Goal: Task Accomplishment & Management: Manage account settings

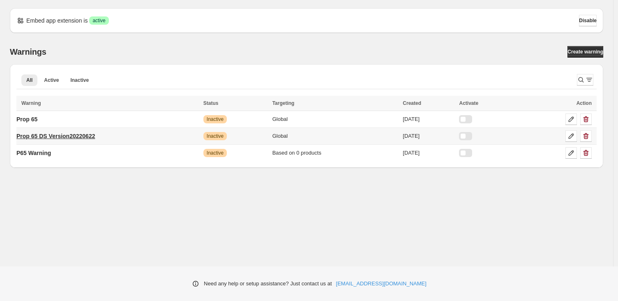
click at [50, 132] on p "Prop 65 DS Version20220622" at bounding box center [55, 136] width 78 height 8
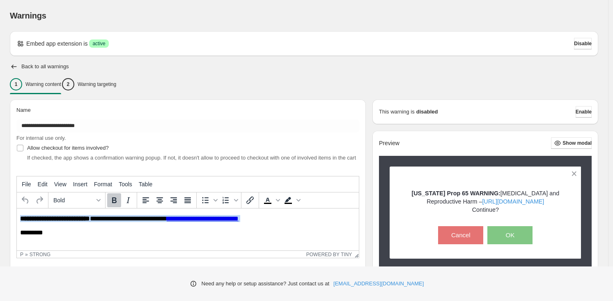
drag, startPoint x: 21, startPoint y: 218, endPoint x: 49, endPoint y: 227, distance: 29.8
click at [49, 227] on body "**********" at bounding box center [188, 225] width 336 height 21
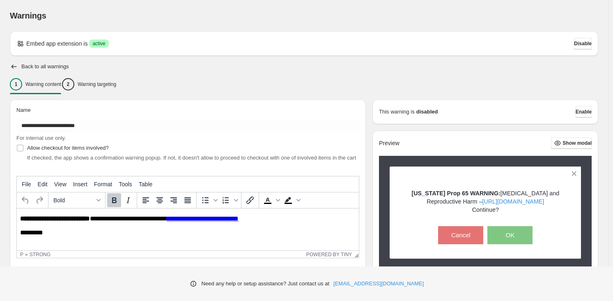
click at [110, 233] on p "*********" at bounding box center [190, 232] width 340 height 7
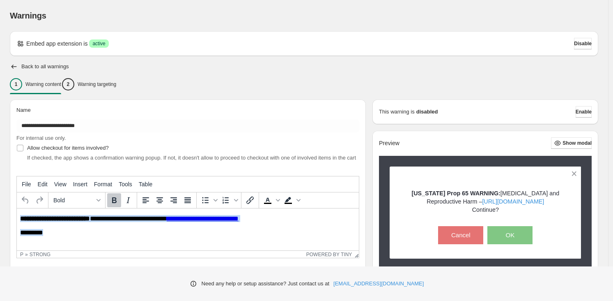
drag, startPoint x: 20, startPoint y: 218, endPoint x: 93, endPoint y: 232, distance: 74.4
click at [98, 241] on html "**********" at bounding box center [188, 225] width 342 height 35
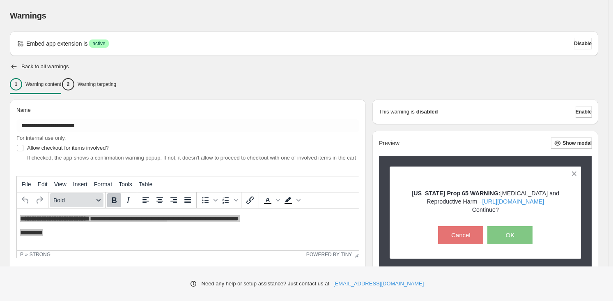
click at [71, 203] on span "Bold" at bounding box center [73, 200] width 40 height 7
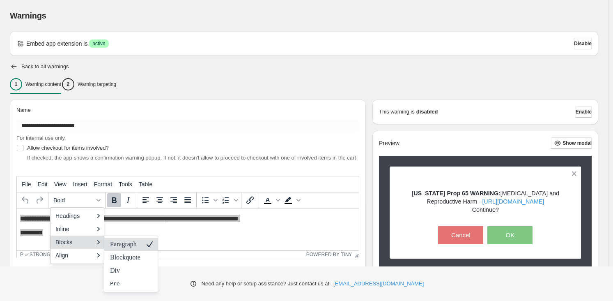
click at [112, 249] on p "Paragraph" at bounding box center [125, 244] width 32 height 10
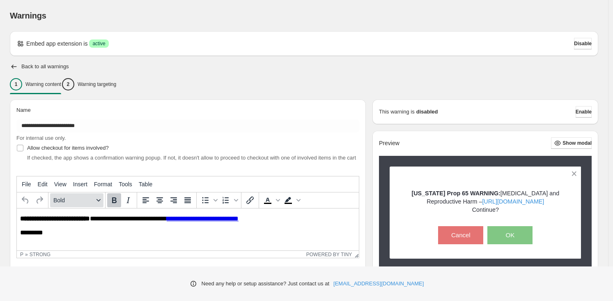
click at [73, 204] on button "Bold" at bounding box center [76, 200] width 53 height 14
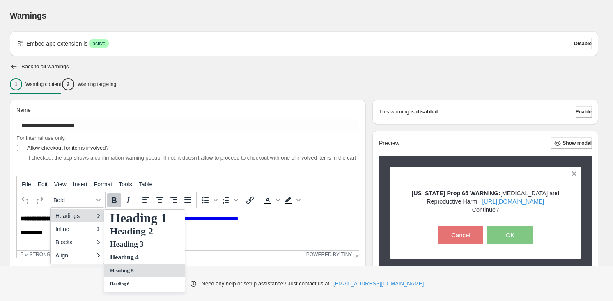
click at [126, 272] on div "Heading 5" at bounding box center [144, 270] width 81 height 13
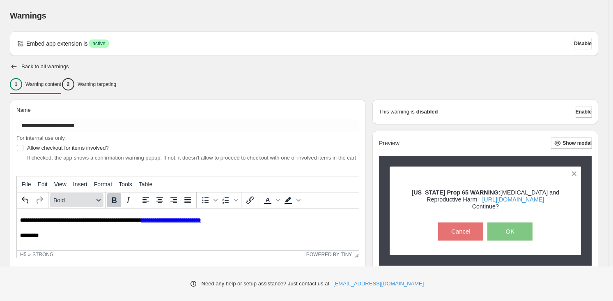
click at [86, 202] on button "Bold" at bounding box center [76, 200] width 53 height 14
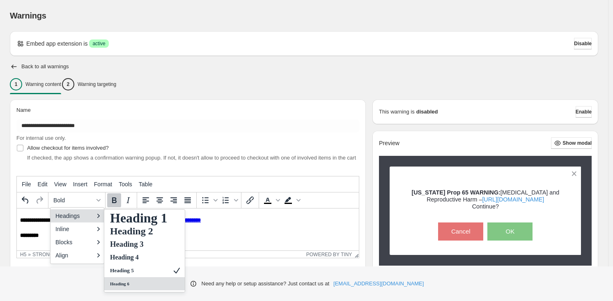
click at [138, 285] on div "Heading 6" at bounding box center [144, 283] width 81 height 13
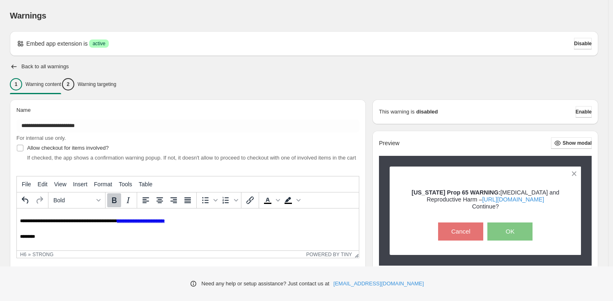
click at [63, 240] on html "**********" at bounding box center [188, 229] width 342 height 42
click at [96, 84] on p "Warning targeting" at bounding box center [97, 84] width 39 height 7
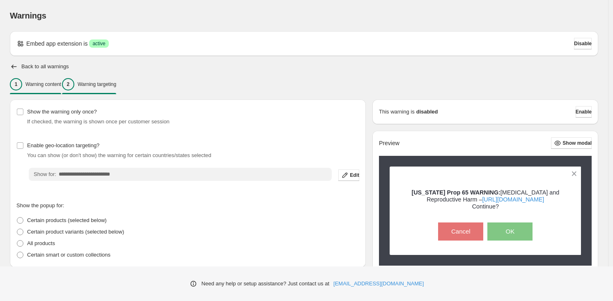
click at [40, 90] on div "1 Warning content" at bounding box center [35, 84] width 51 height 12
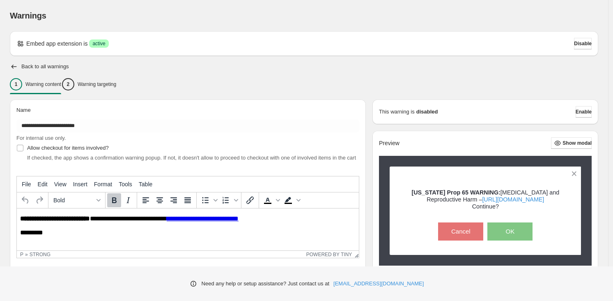
click at [10, 58] on div "**********" at bounding box center [304, 249] width 589 height 437
click at [12, 60] on div "**********" at bounding box center [304, 249] width 589 height 437
click at [14, 68] on icon "button" at bounding box center [14, 66] width 8 height 8
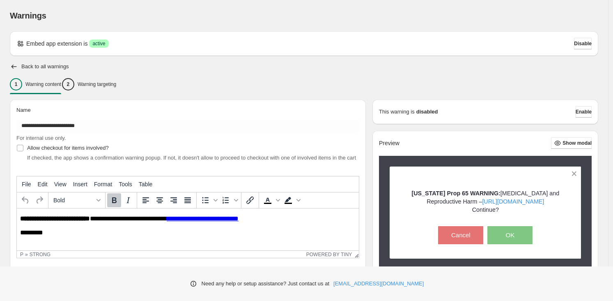
click at [20, 64] on div "Back to all warnings" at bounding box center [304, 66] width 589 height 8
click at [15, 68] on icon "button" at bounding box center [14, 66] width 8 height 8
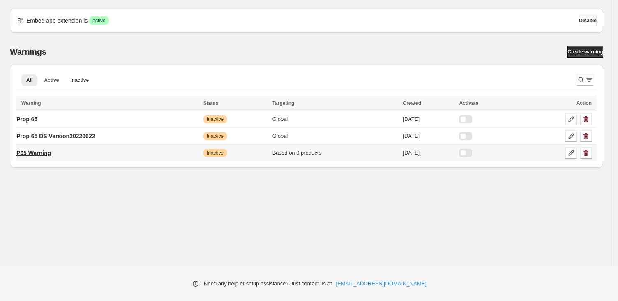
click at [51, 157] on link "P65 Warning" at bounding box center [33, 152] width 35 height 13
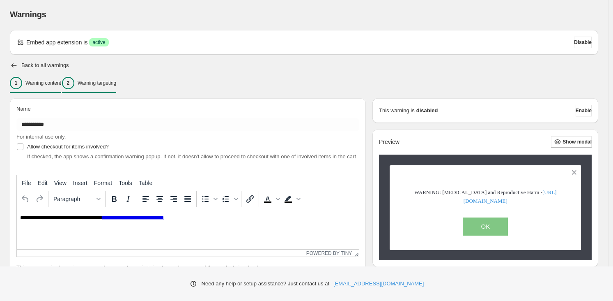
scroll to position [2, 0]
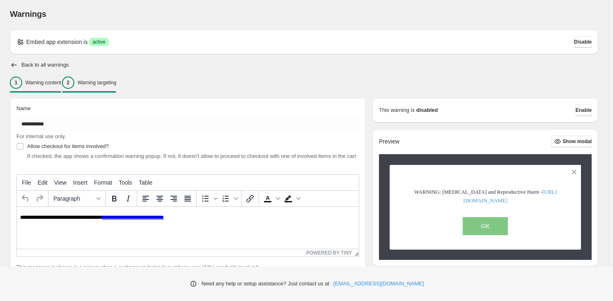
click at [93, 77] on div "2 Warning targeting" at bounding box center [89, 82] width 54 height 12
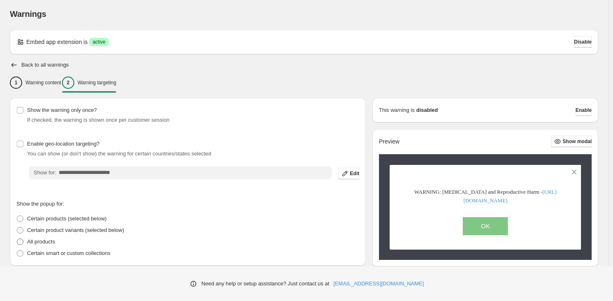
click at [44, 239] on p "All products" at bounding box center [41, 241] width 28 height 8
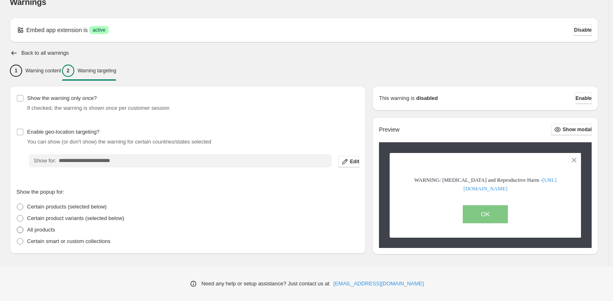
scroll to position [26, 0]
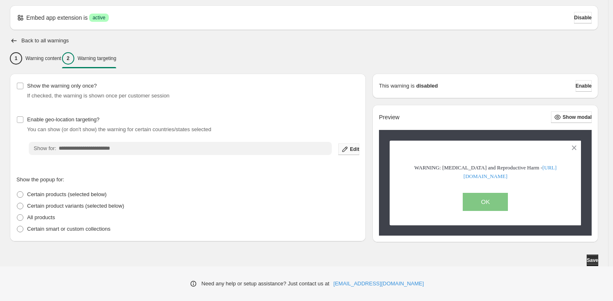
click at [347, 150] on icon "button" at bounding box center [345, 149] width 8 height 8
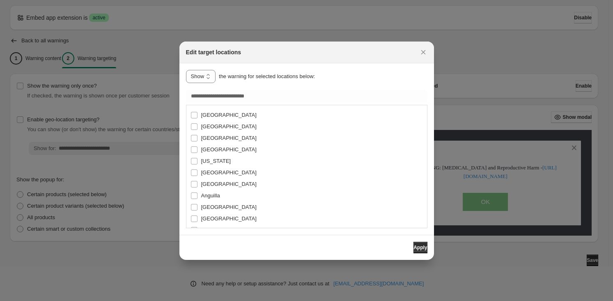
scroll to position [139, 0]
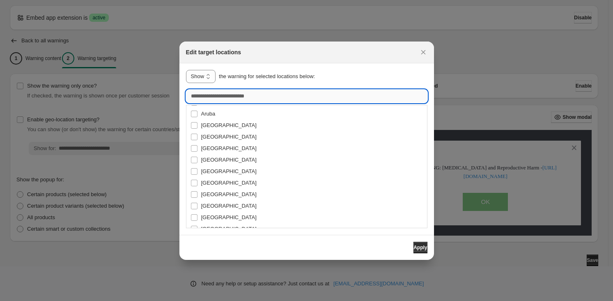
click at [206, 90] on input ":r3k:" at bounding box center [307, 96] width 242 height 13
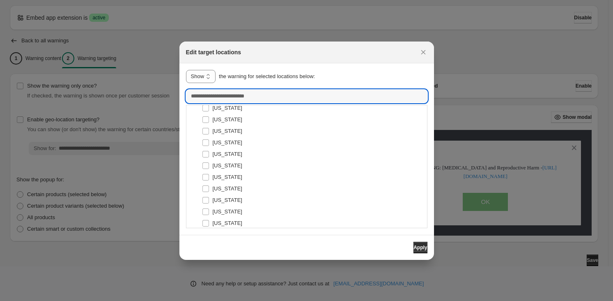
scroll to position [2783, 0]
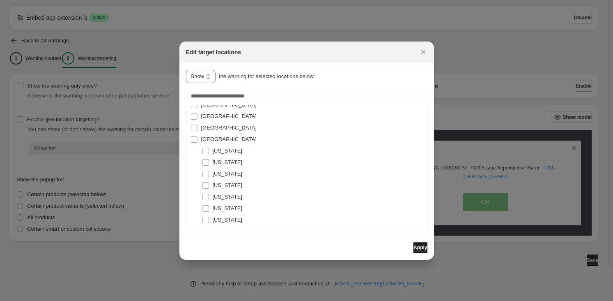
click at [419, 249] on span "Apply" at bounding box center [421, 247] width 14 height 7
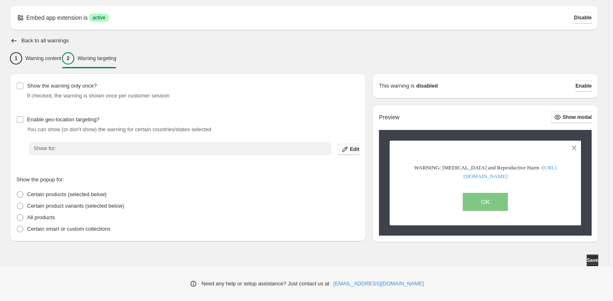
click at [357, 150] on span "Edit" at bounding box center [354, 149] width 9 height 7
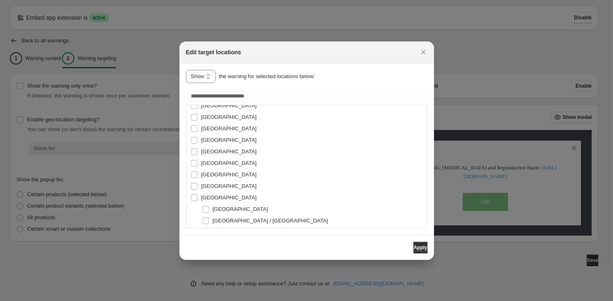
scroll to position [439, 0]
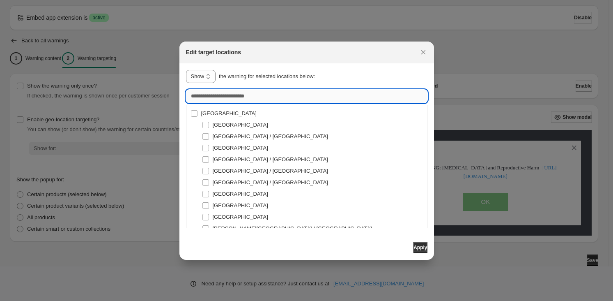
click at [226, 99] on input ":r3k:" at bounding box center [307, 96] width 242 height 13
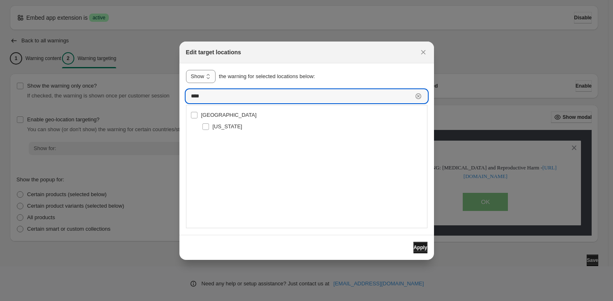
type input "****"
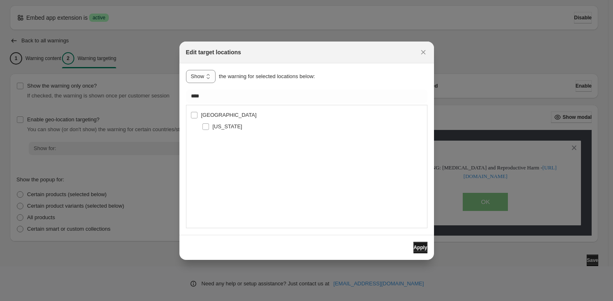
click at [414, 249] on span "Apply" at bounding box center [421, 247] width 14 height 7
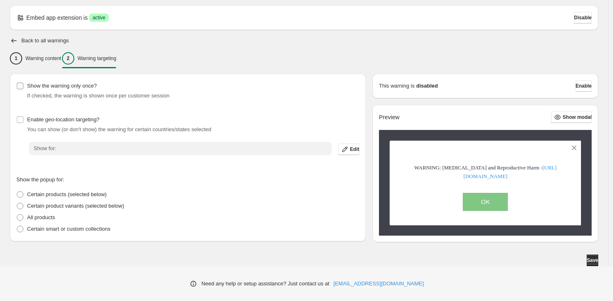
click at [18, 90] on label "Show the warning only once?" at bounding box center [56, 86] width 81 height 12
click at [583, 85] on span "Enable" at bounding box center [584, 86] width 16 height 7
click at [596, 261] on span "Save" at bounding box center [593, 260] width 12 height 7
click at [159, 148] on div "Warnings Settings Payment Help Skip to content Warnings. This page is ready War…" at bounding box center [306, 137] width 613 height 327
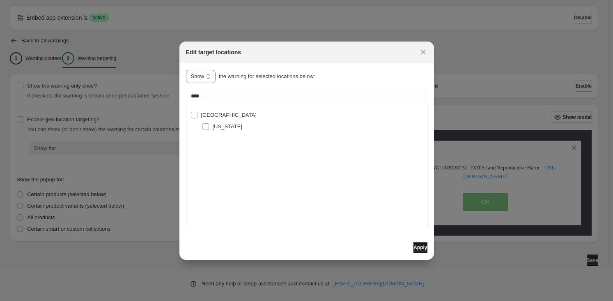
click at [420, 249] on span "Apply" at bounding box center [421, 247] width 14 height 7
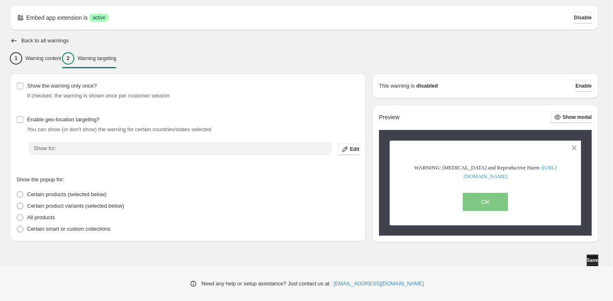
click at [587, 263] on span "Save" at bounding box center [593, 260] width 12 height 7
click at [580, 88] on span "Enable" at bounding box center [584, 86] width 16 height 7
click at [576, 85] on button "Enable" at bounding box center [584, 86] width 16 height 12
click at [585, 80] on button "Enable" at bounding box center [584, 86] width 16 height 12
click at [16, 39] on icon "button" at bounding box center [14, 41] width 8 height 8
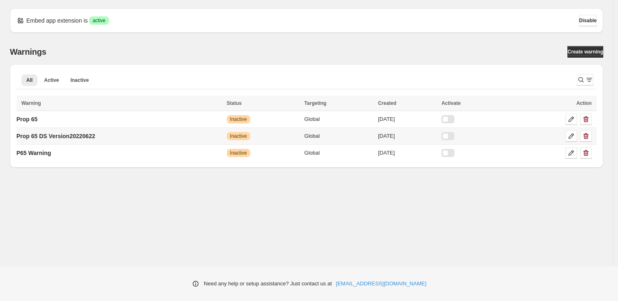
click at [454, 137] on div at bounding box center [447, 136] width 13 height 8
click at [112, 136] on td "Prop 65 DS Version20220622" at bounding box center [120, 136] width 208 height 17
click at [95, 134] on p "Prop 65 DS Version20220622" at bounding box center [55, 136] width 78 height 8
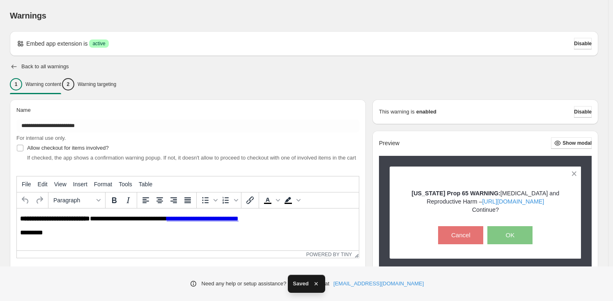
click at [18, 66] on div "Back to all warnings" at bounding box center [304, 66] width 589 height 8
click at [14, 65] on icon "button" at bounding box center [14, 66] width 8 height 8
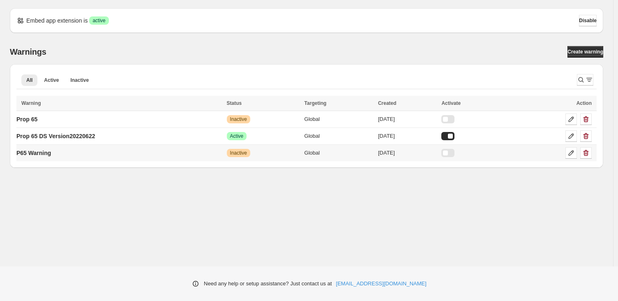
click at [454, 150] on div at bounding box center [447, 153] width 13 height 8
click at [454, 137] on div at bounding box center [447, 136] width 13 height 8
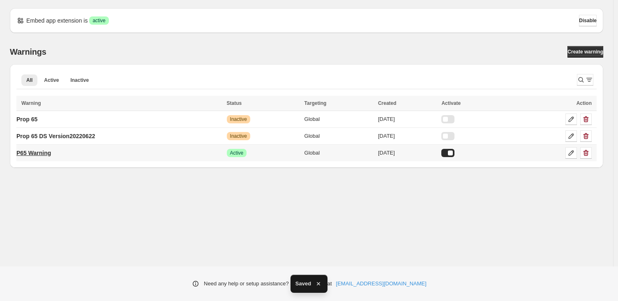
click at [40, 157] on link "P65 Warning" at bounding box center [33, 152] width 35 height 13
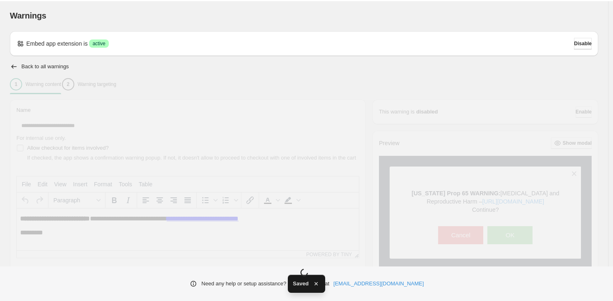
type input "**********"
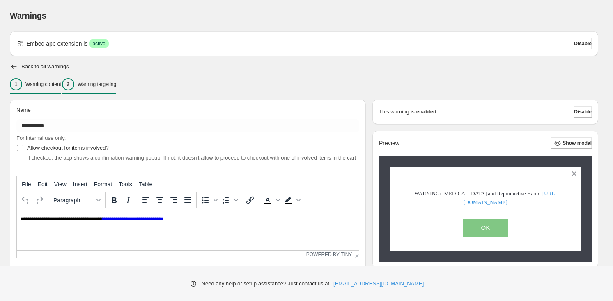
click at [104, 87] on p "Warning targeting" at bounding box center [97, 84] width 39 height 7
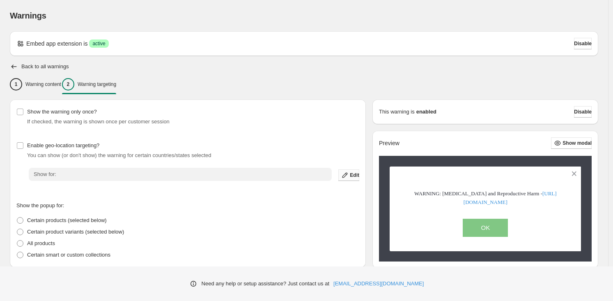
click at [359, 177] on button "Edit" at bounding box center [349, 175] width 21 height 12
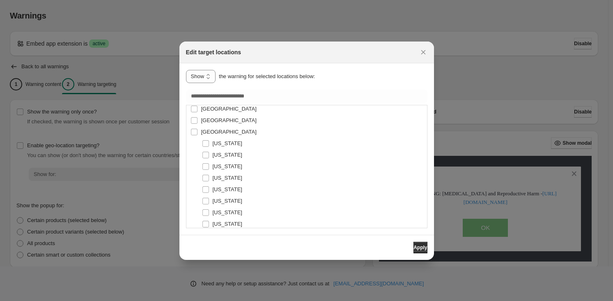
scroll to position [2792, 0]
click at [414, 245] on span "Apply" at bounding box center [421, 247] width 14 height 7
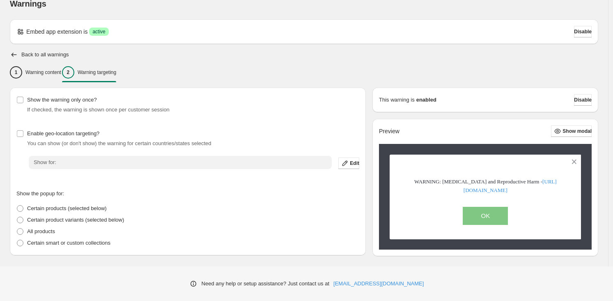
scroll to position [26, 0]
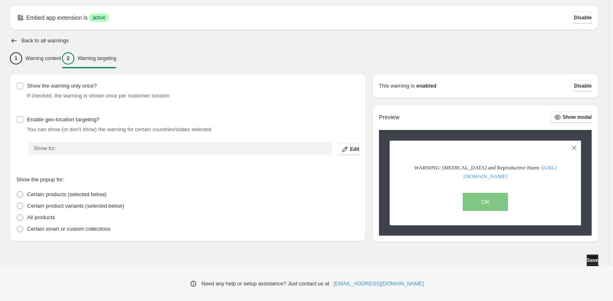
click at [588, 258] on span "Save" at bounding box center [593, 260] width 12 height 7
click at [37, 55] on p "Warning content" at bounding box center [43, 58] width 36 height 7
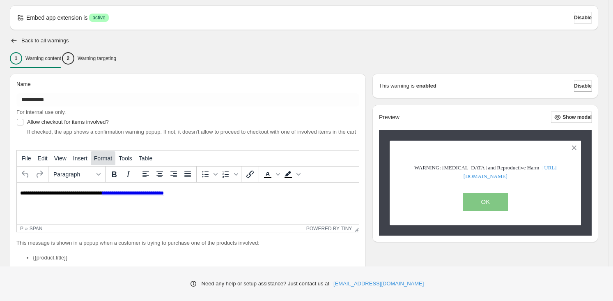
scroll to position [0, 0]
drag, startPoint x: 21, startPoint y: 192, endPoint x: 237, endPoint y: 191, distance: 216.5
click at [237, 191] on p "**********" at bounding box center [188, 192] width 336 height 7
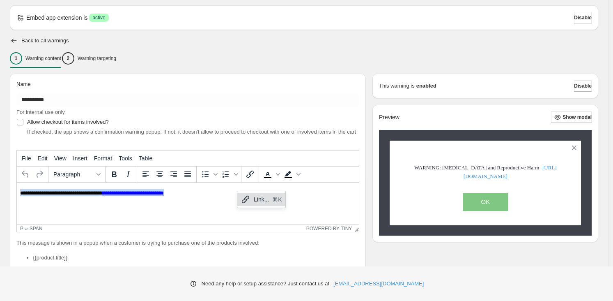
click at [220, 192] on p "**********" at bounding box center [188, 192] width 336 height 7
drag, startPoint x: 127, startPoint y: 192, endPoint x: -8, endPoint y: 194, distance: 135.2
click at [17, 194] on html "**********" at bounding box center [188, 192] width 342 height 20
paste body "Rich Text Area. Press ALT-0 for help."
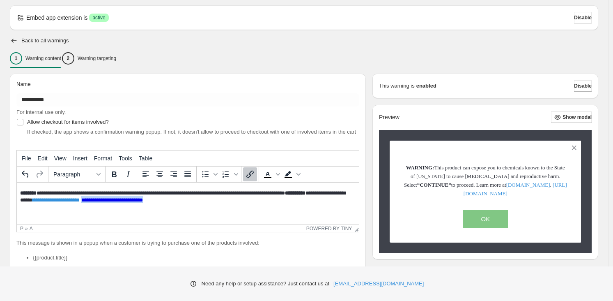
drag, startPoint x: 284, startPoint y: 198, endPoint x: 199, endPoint y: 200, distance: 84.3
click at [199, 200] on p "**********" at bounding box center [188, 196] width 336 height 14
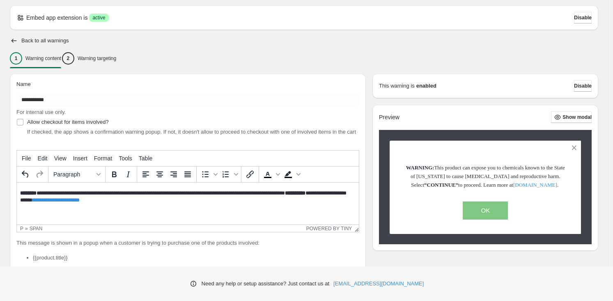
click at [101, 200] on span "**********" at bounding box center [183, 196] width 327 height 12
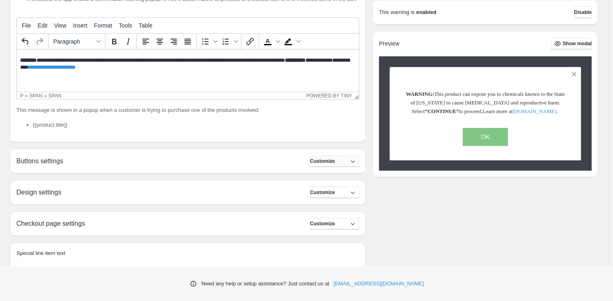
click at [335, 164] on span "Customize" at bounding box center [322, 161] width 25 height 7
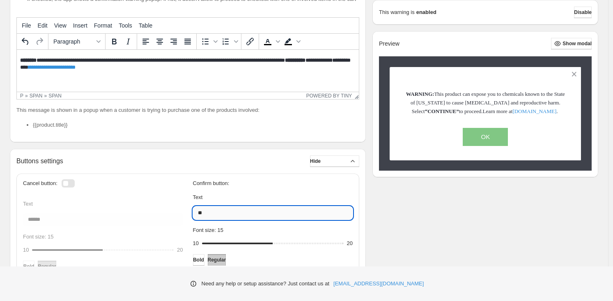
drag, startPoint x: 224, startPoint y: 219, endPoint x: 196, endPoint y: 222, distance: 28.9
click at [196, 219] on input "**" at bounding box center [273, 212] width 160 height 13
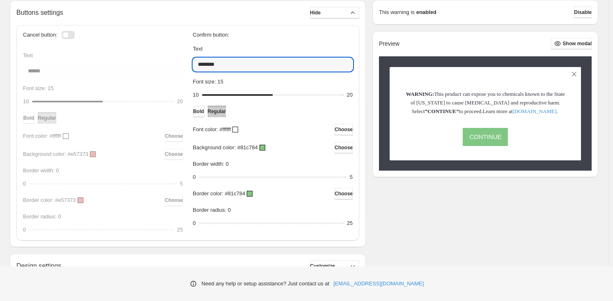
type input "********"
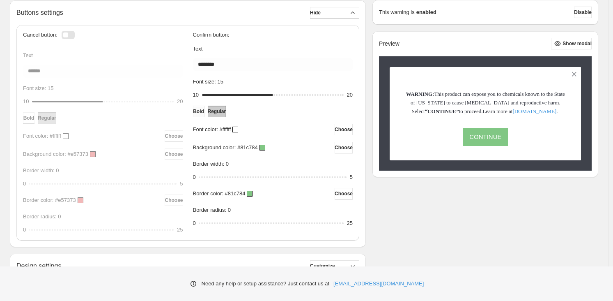
click at [205, 117] on button "Bold" at bounding box center [199, 112] width 12 height 12
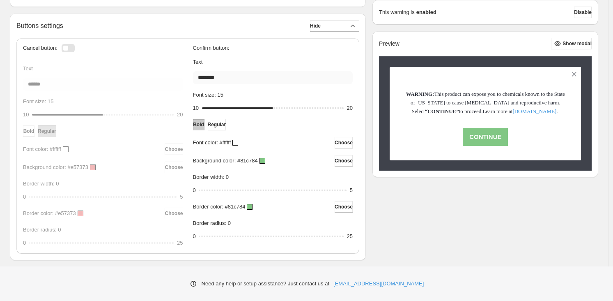
scroll to position [285, 0]
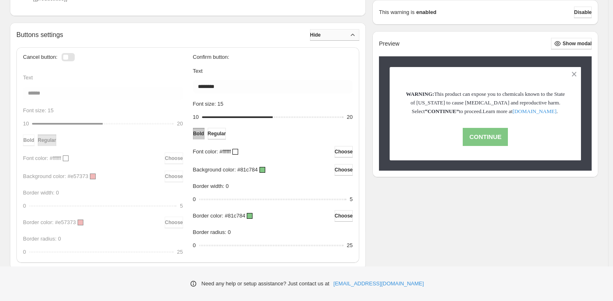
click at [321, 38] on span "Hide" at bounding box center [315, 35] width 11 height 7
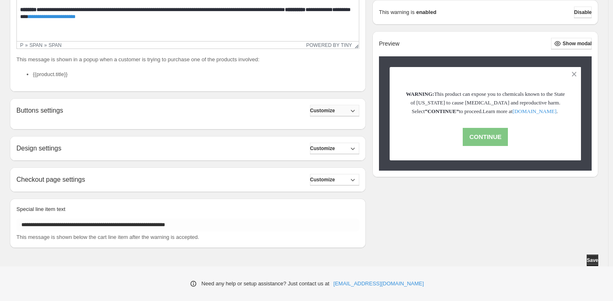
scroll to position [211, 0]
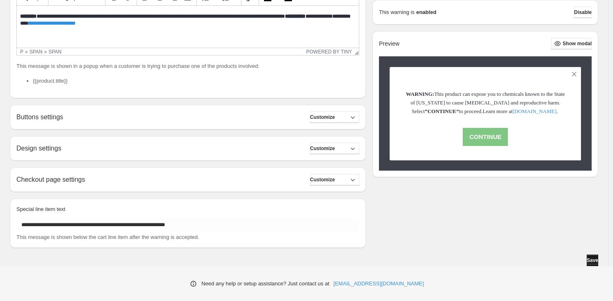
click at [587, 258] on span "Save" at bounding box center [593, 260] width 12 height 7
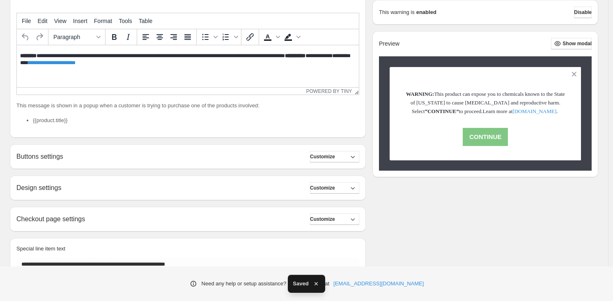
scroll to position [8, 0]
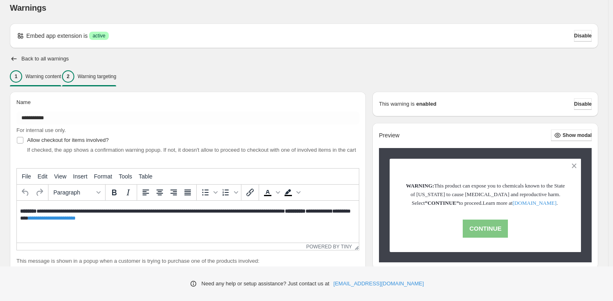
click at [103, 74] on p "Warning targeting" at bounding box center [97, 76] width 39 height 7
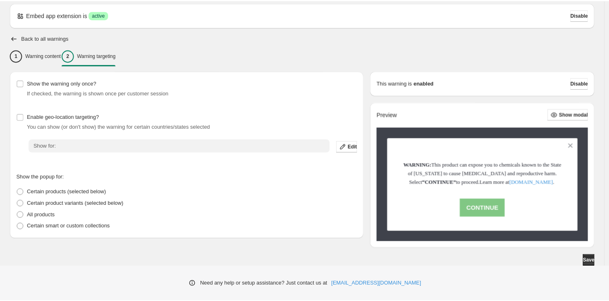
scroll to position [37, 0]
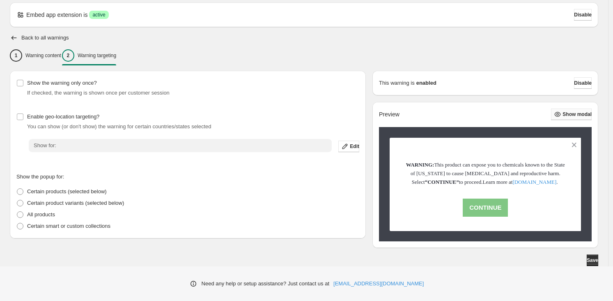
click at [557, 110] on icon "button" at bounding box center [558, 114] width 8 height 8
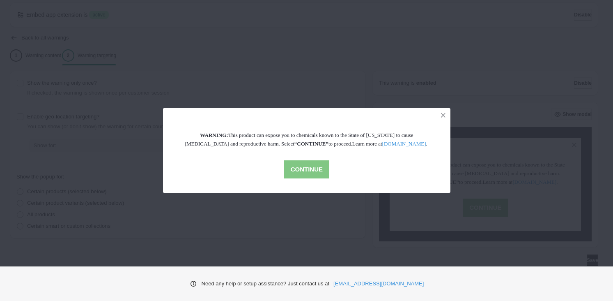
click at [306, 171] on button "CONTINUE" at bounding box center [306, 169] width 45 height 18
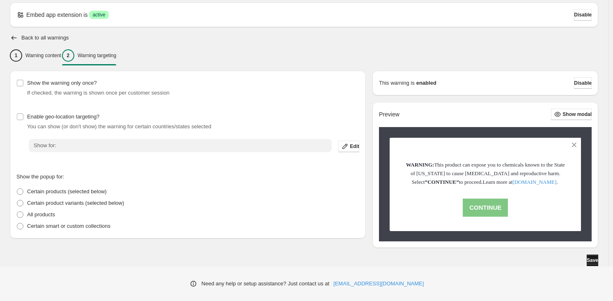
click at [586, 266] on div "Need any help or setup assistance? Just contact us at [EMAIL_ADDRESS][DOMAIN_NA…" at bounding box center [306, 283] width 613 height 35
click at [587, 265] on button "Save" at bounding box center [593, 260] width 12 height 12
